Goal: Navigation & Orientation: Find specific page/section

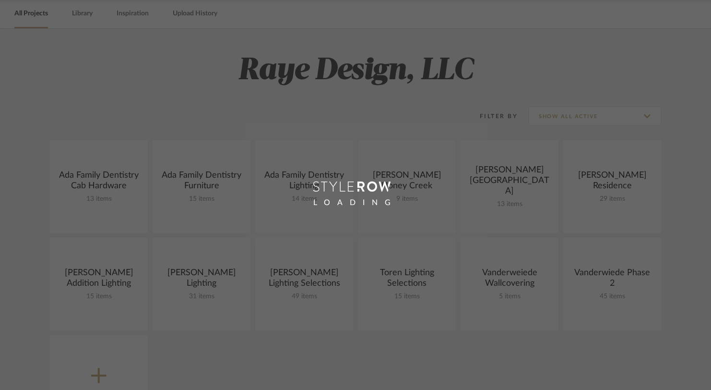
scroll to position [33, 0]
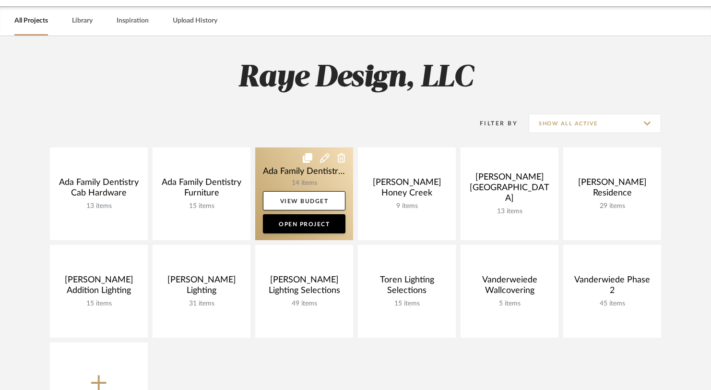
click at [275, 169] on link at bounding box center [304, 193] width 98 height 93
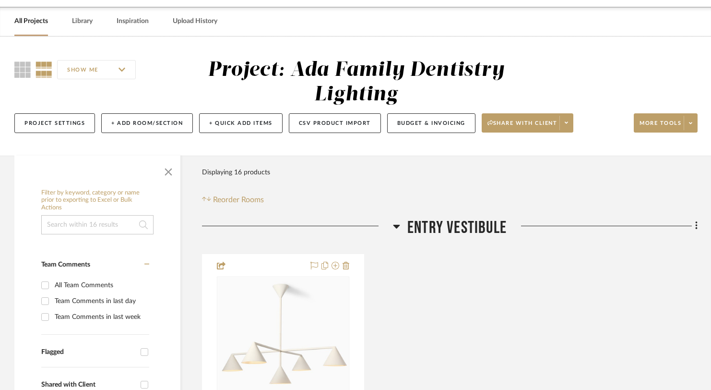
scroll to position [33, 0]
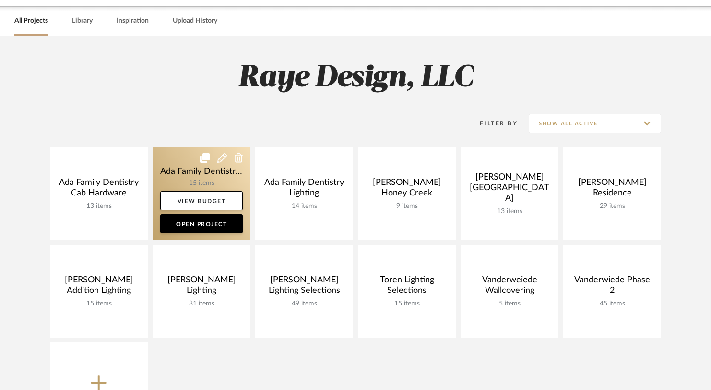
click at [200, 177] on link at bounding box center [202, 193] width 98 height 93
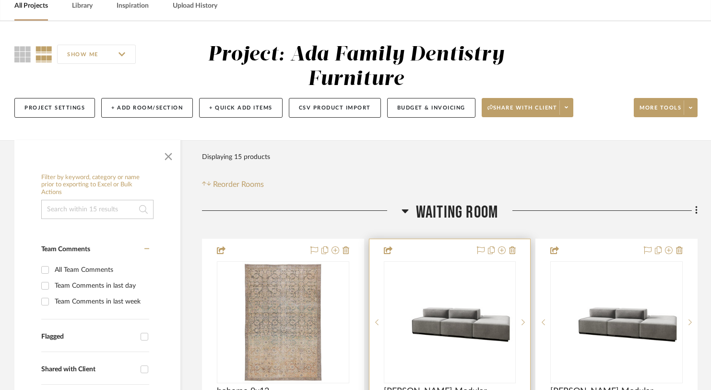
scroll to position [130, 0]
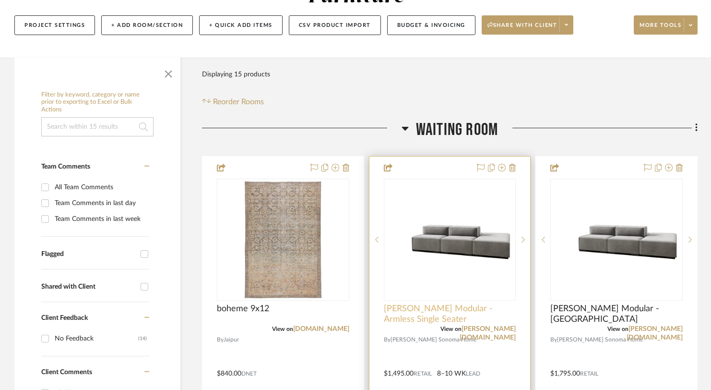
click at [422, 315] on span "[PERSON_NAME] Modular - Armless Single Seater" at bounding box center [450, 313] width 132 height 21
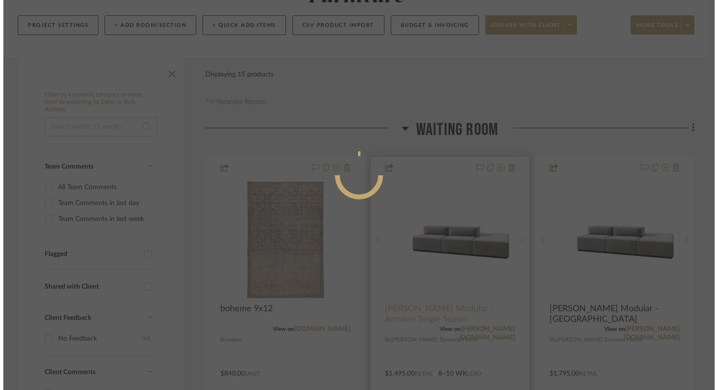
scroll to position [0, 0]
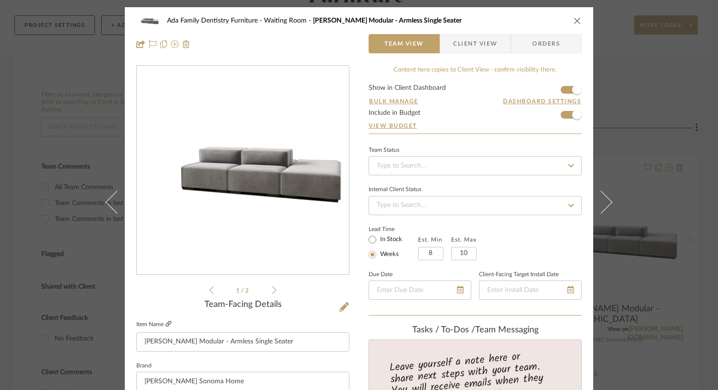
click at [167, 321] on icon at bounding box center [168, 323] width 6 height 6
click at [574, 21] on icon "close" at bounding box center [577, 21] width 8 height 8
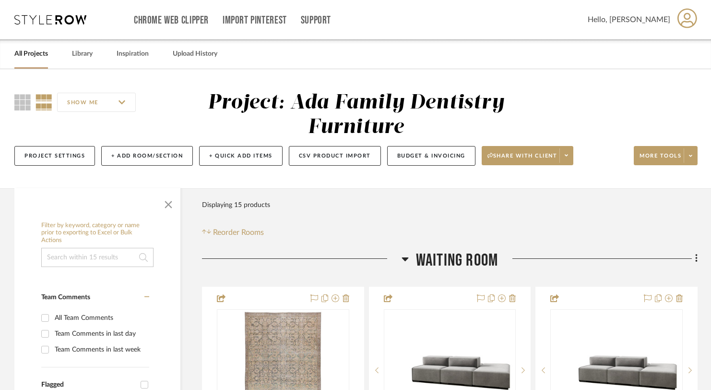
click at [39, 24] on icon at bounding box center [50, 20] width 72 height 10
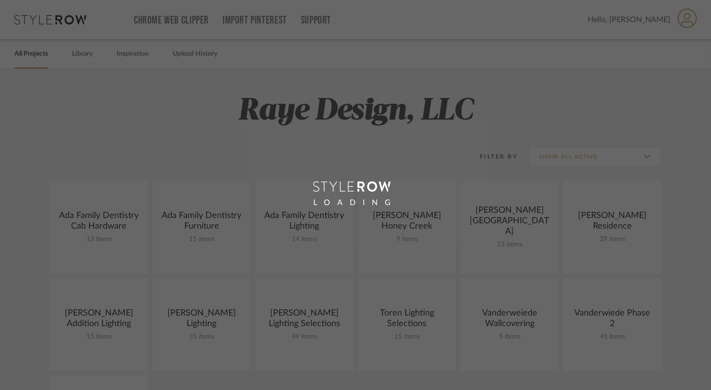
click at [31, 55] on div "LOADING" at bounding box center [355, 195] width 711 height 390
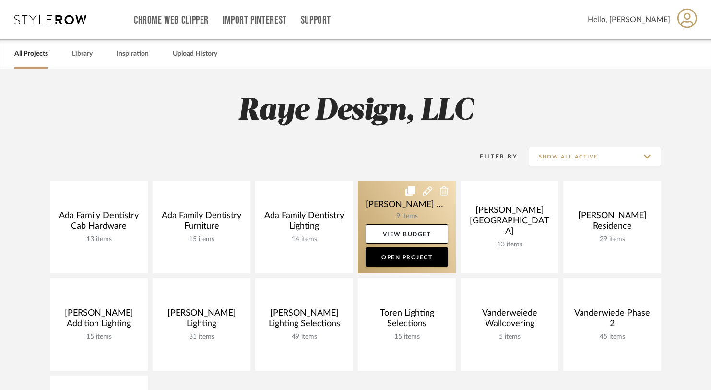
click at [399, 196] on link at bounding box center [407, 226] width 98 height 93
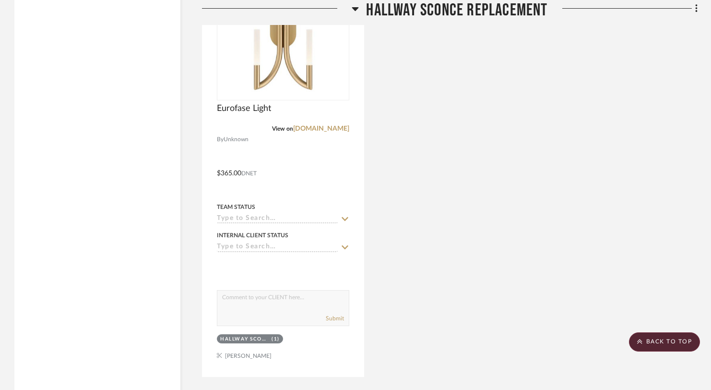
scroll to position [2676, 0]
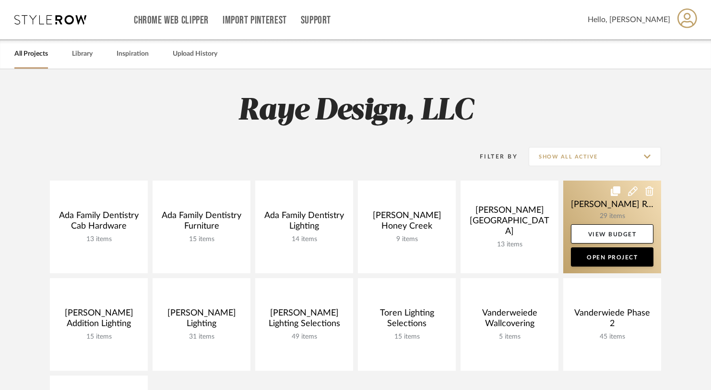
click at [636, 207] on link at bounding box center [612, 226] width 98 height 93
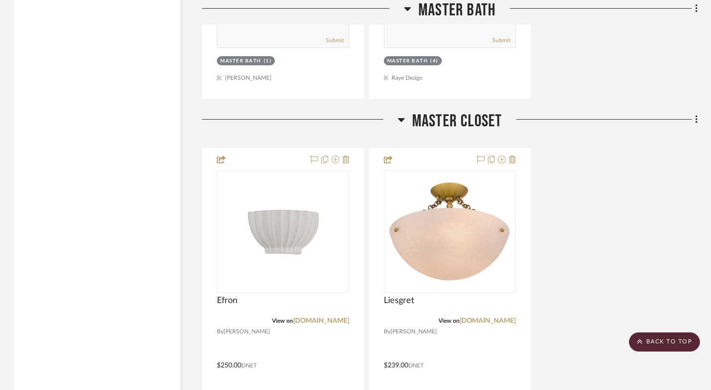
scroll to position [2475, 0]
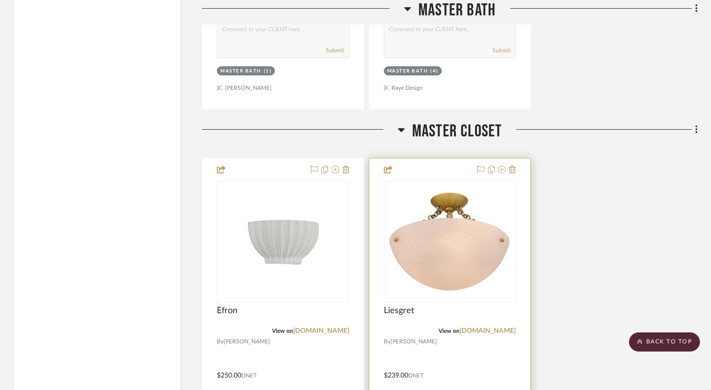
click at [488, 305] on div "Liesgret" at bounding box center [450, 315] width 132 height 21
click at [488, 327] on link "[DOMAIN_NAME]" at bounding box center [488, 330] width 56 height 7
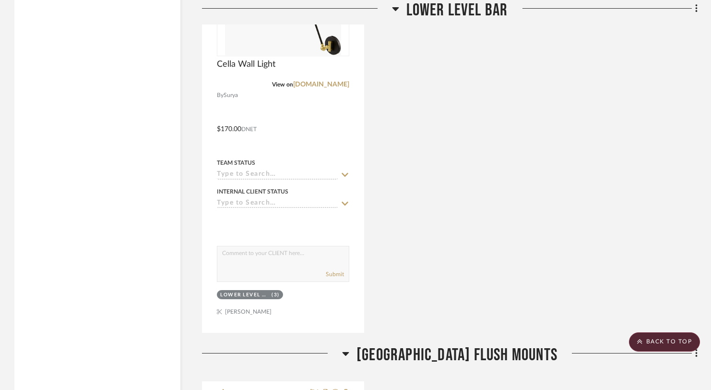
scroll to position [1238, 0]
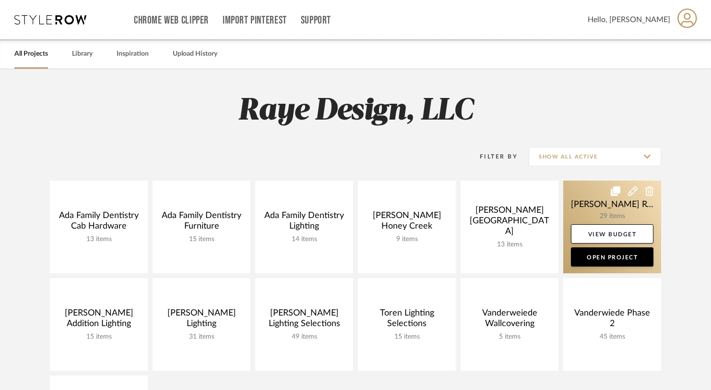
click at [617, 198] on link at bounding box center [612, 226] width 98 height 93
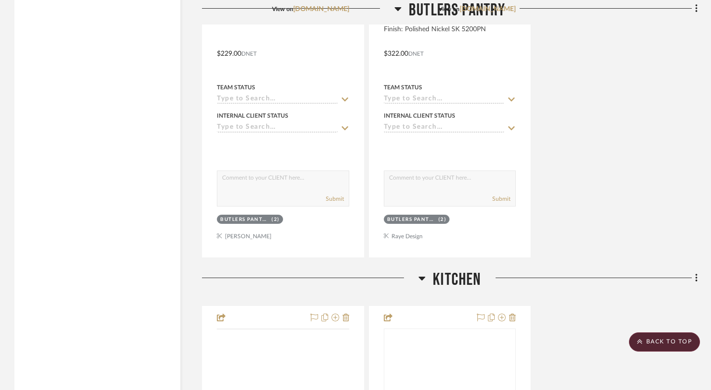
scroll to position [6185, 0]
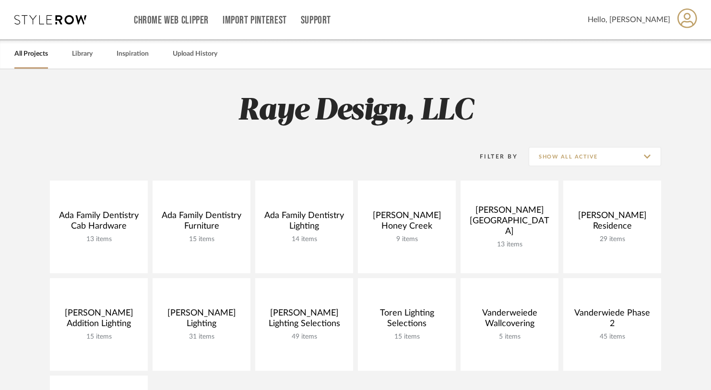
scroll to position [3, 0]
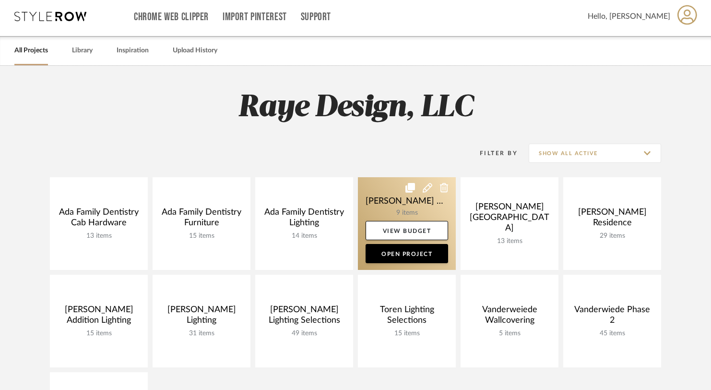
click at [421, 202] on link at bounding box center [407, 223] width 98 height 93
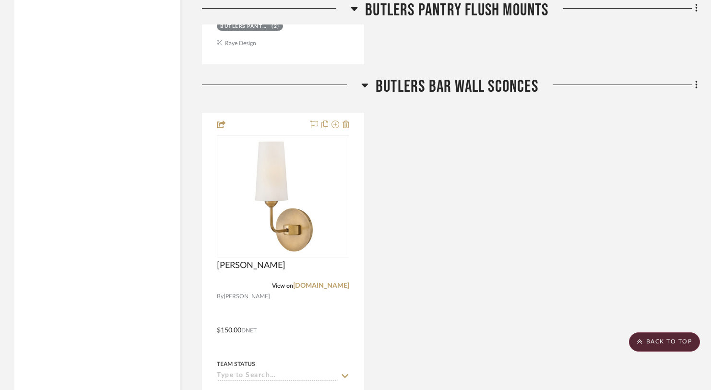
scroll to position [3484, 0]
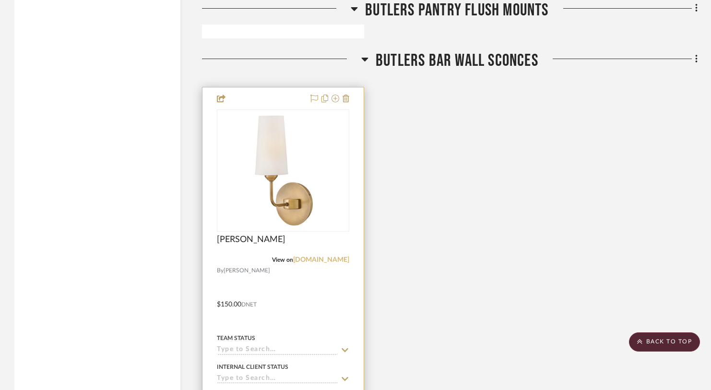
click at [324, 256] on link "[DOMAIN_NAME]" at bounding box center [321, 259] width 56 height 7
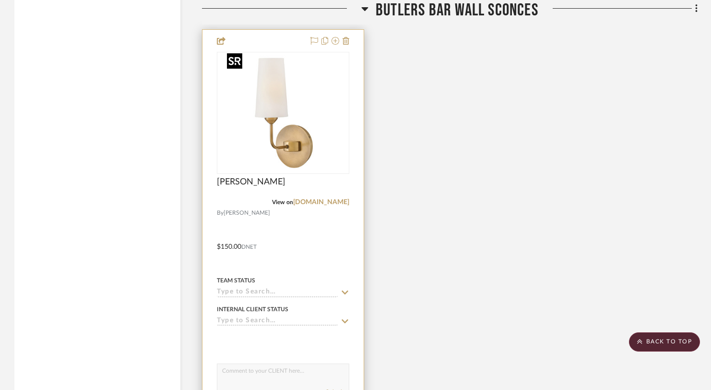
scroll to position [3538, 0]
